Goal: Task Accomplishment & Management: Use online tool/utility

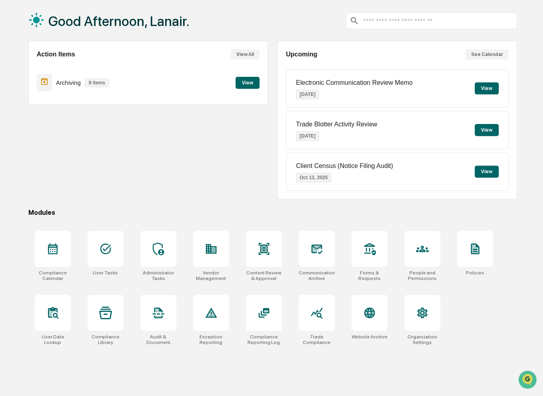
scroll to position [38, 0]
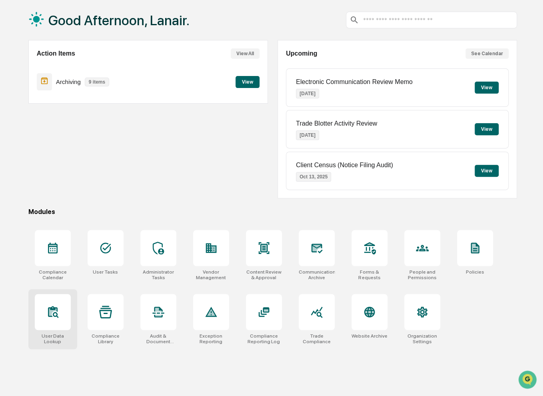
click at [53, 317] on icon at bounding box center [52, 312] width 13 height 13
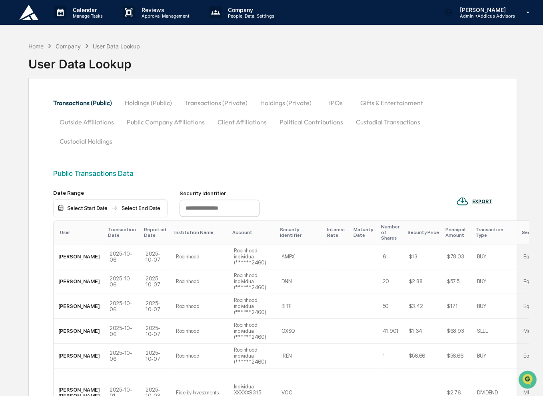
click at [375, 120] on button "Custodial Transactions" at bounding box center [388, 121] width 77 height 19
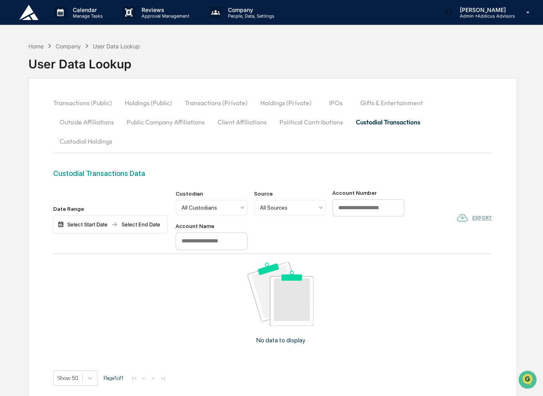
click at [119, 132] on button "Custodial Holdings" at bounding box center [86, 141] width 66 height 19
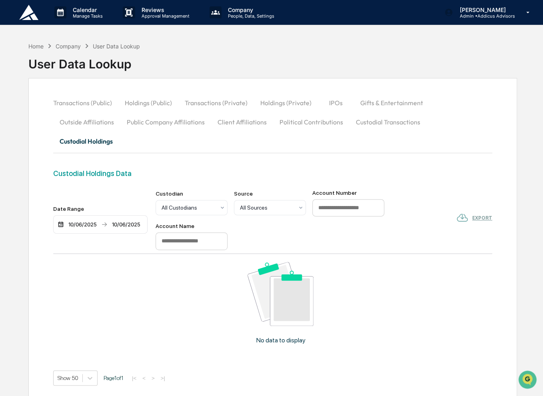
click at [273, 127] on button "Political Contributions" at bounding box center [311, 121] width 76 height 19
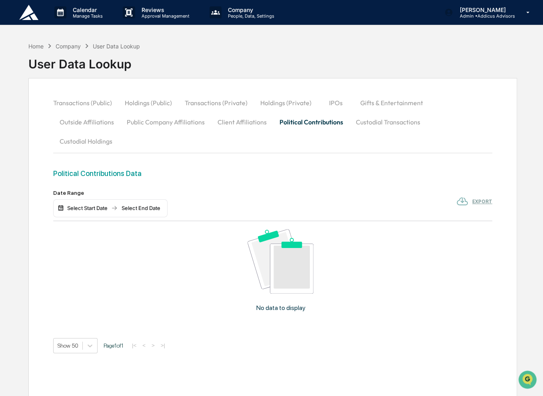
click at [407, 102] on button "Gifts & Entertainment" at bounding box center [392, 102] width 76 height 19
click at [528, 376] on img "Open customer support" at bounding box center [528, 380] width 20 height 16
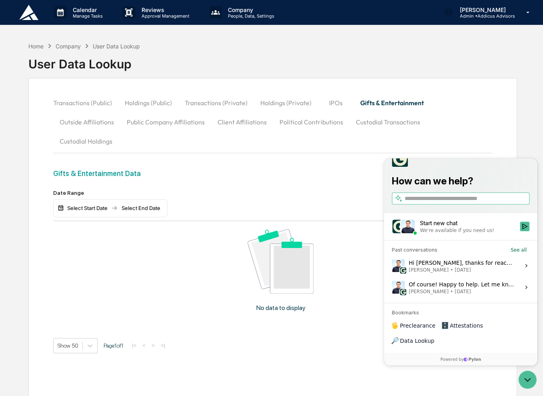
click at [436, 202] on input "search" at bounding box center [466, 198] width 123 height 8
click at [157, 5] on div "Reviews Approval Management" at bounding box center [159, 12] width 86 height 25
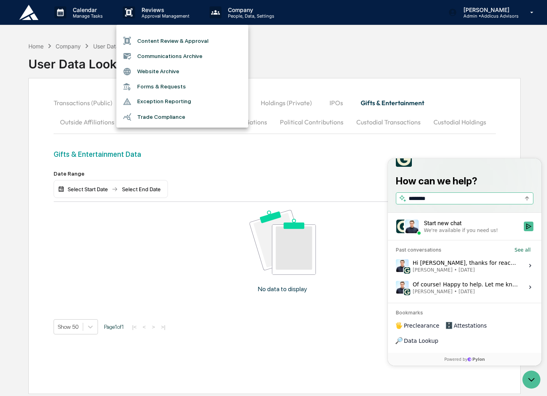
click at [438, 202] on input "*******" at bounding box center [464, 198] width 111 height 8
type input "**********"
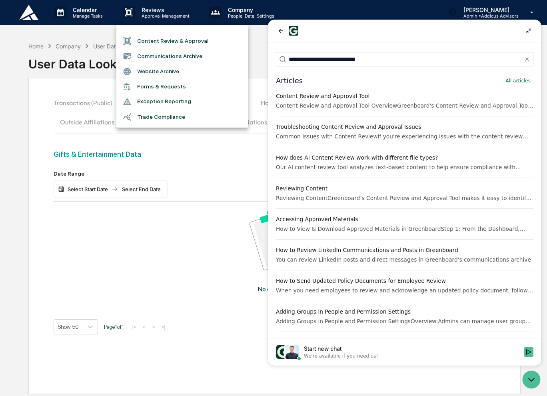
click at [322, 96] on div "Content Review and Approval Tool" at bounding box center [405, 96] width 258 height 8
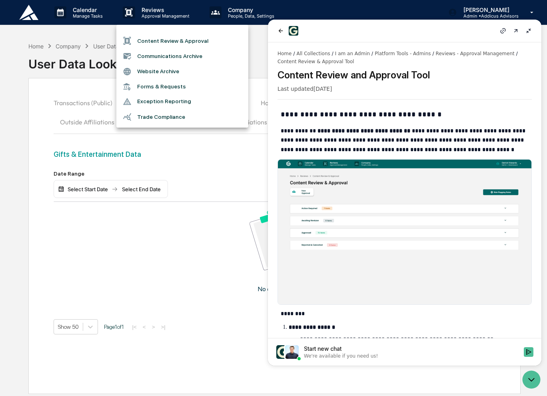
click at [501, 33] on icon at bounding box center [503, 31] width 6 height 6
click at [531, 383] on icon "Open customer support" at bounding box center [532, 380] width 20 height 20
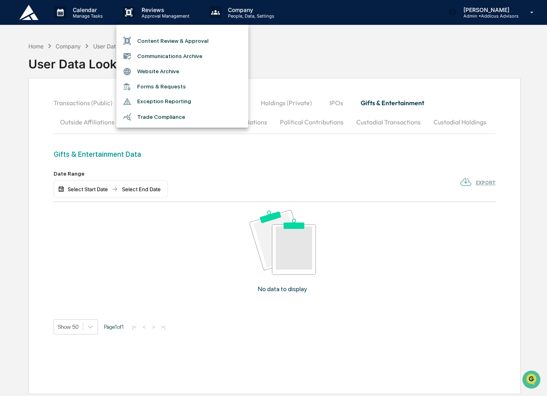
click at [495, 9] on div at bounding box center [273, 198] width 547 height 396
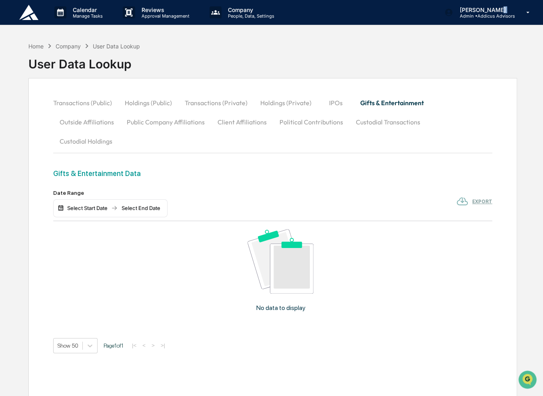
click at [495, 9] on p "[PERSON_NAME]" at bounding box center [484, 9] width 62 height 7
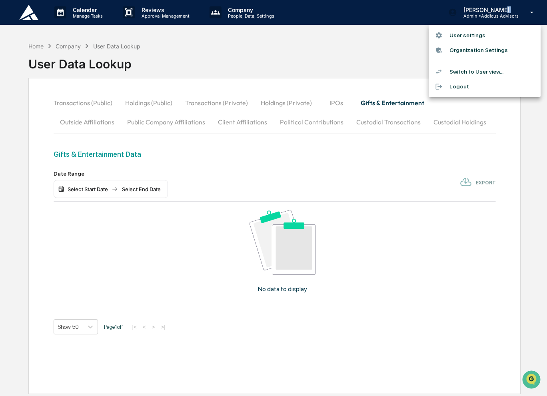
click at [494, 71] on li "Switch to User view..." at bounding box center [485, 71] width 112 height 15
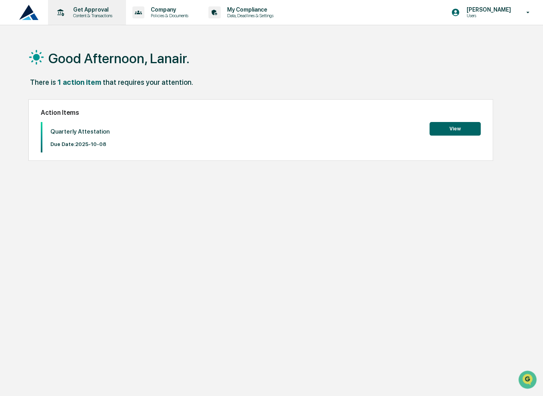
click at [102, 7] on p "Get Approval" at bounding box center [92, 9] width 50 height 6
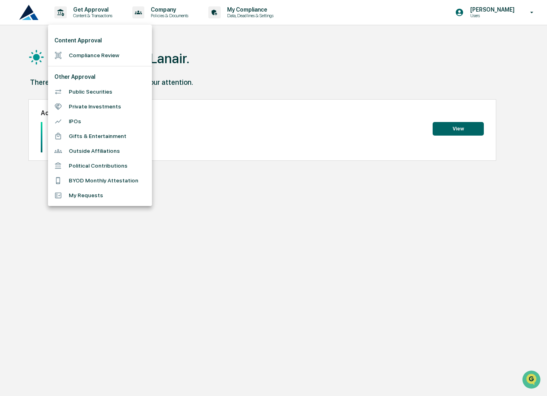
click at [83, 55] on li "Compliance Review" at bounding box center [100, 55] width 104 height 15
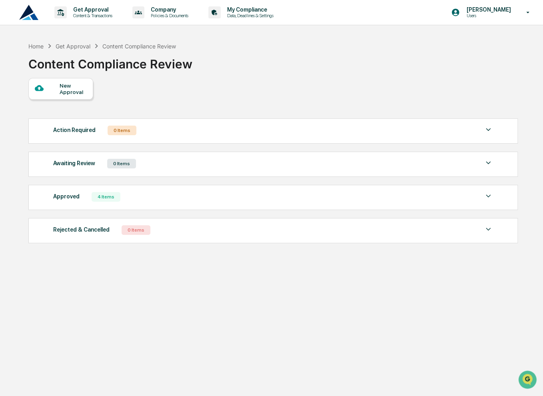
click at [50, 93] on div at bounding box center [47, 89] width 25 height 10
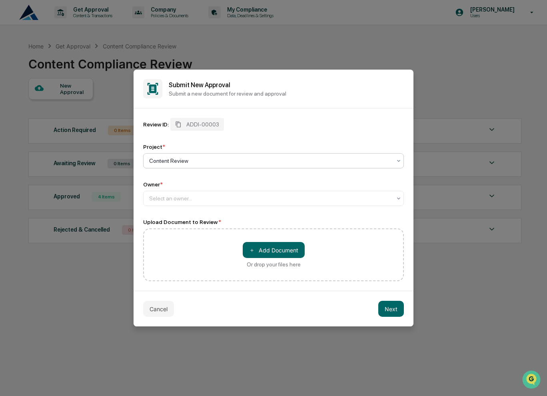
click at [208, 165] on div "Content Review" at bounding box center [270, 160] width 250 height 11
click at [179, 199] on div at bounding box center [270, 198] width 242 height 8
click at [196, 204] on div "Select an owner..." at bounding box center [270, 198] width 250 height 11
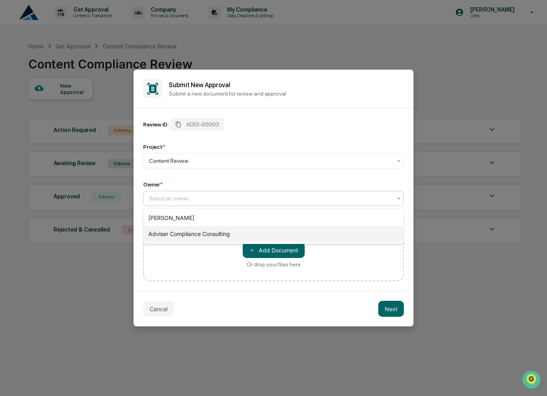
click at [206, 234] on div "Adviser Compliance Consulting" at bounding box center [274, 234] width 260 height 16
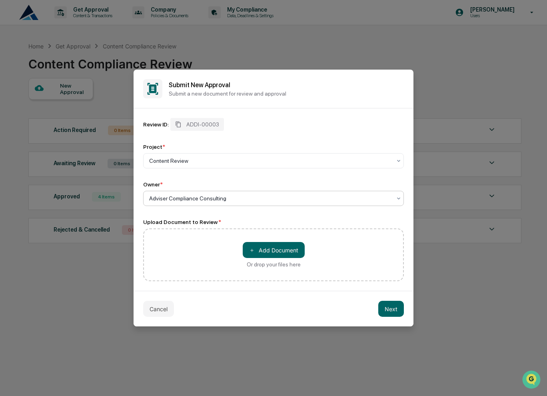
click at [192, 199] on div at bounding box center [270, 198] width 242 height 8
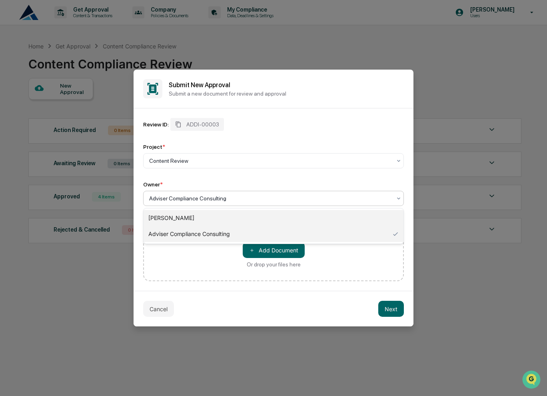
click at [194, 220] on div "[PERSON_NAME]" at bounding box center [274, 218] width 260 height 16
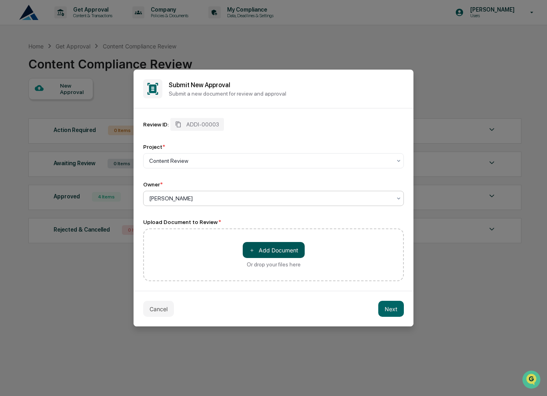
click at [261, 253] on button "＋ Add Document" at bounding box center [274, 250] width 62 height 16
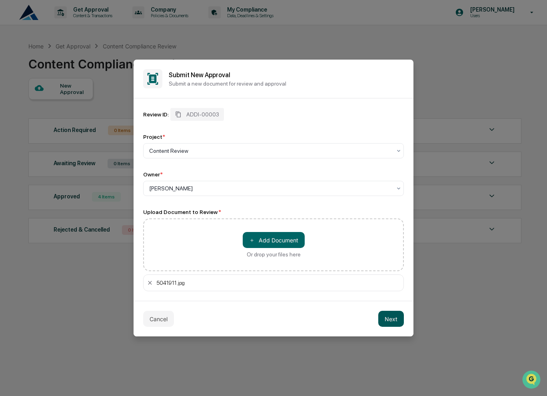
click at [390, 318] on button "Next" at bounding box center [391, 319] width 26 height 16
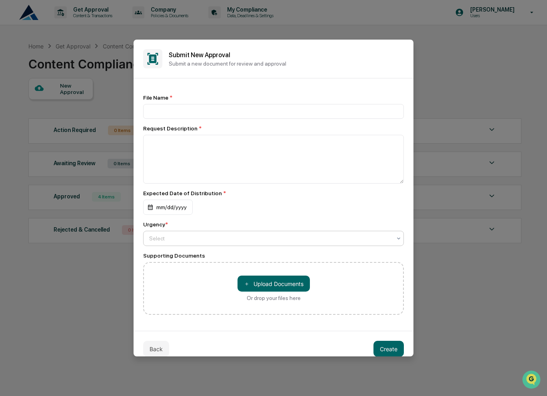
click at [171, 244] on div "Select" at bounding box center [270, 238] width 250 height 11
click at [152, 350] on button "Back" at bounding box center [156, 349] width 26 height 16
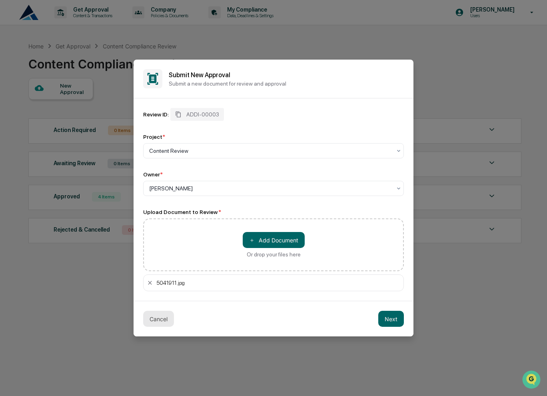
click at [156, 321] on button "Cancel" at bounding box center [158, 319] width 31 height 16
